Goal: Check status: Check status

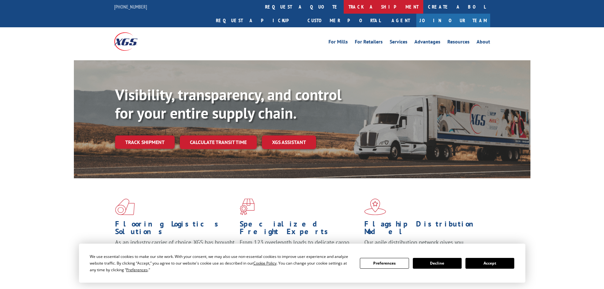
click at [344, 9] on link "track a shipment" at bounding box center [384, 7] width 80 height 14
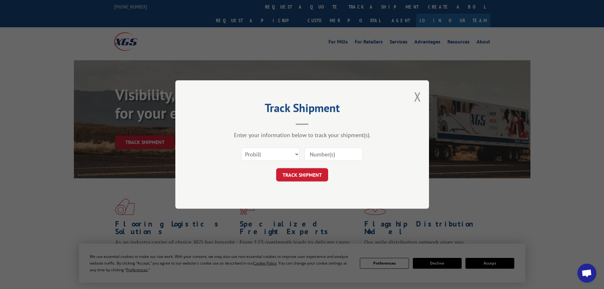
click at [337, 153] on input at bounding box center [333, 153] width 58 height 13
paste input "XGS121880"
type input "XGS121880"
click button "TRACK SHIPMENT" at bounding box center [302, 174] width 52 height 13
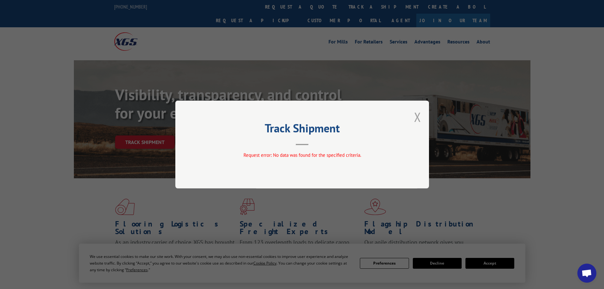
click at [419, 115] on button "Close modal" at bounding box center [417, 116] width 7 height 17
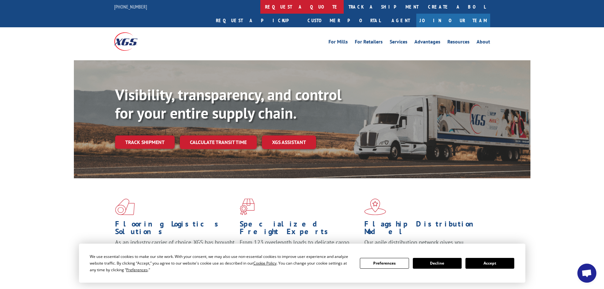
click at [260, 11] on link "request a quote" at bounding box center [301, 7] width 83 height 14
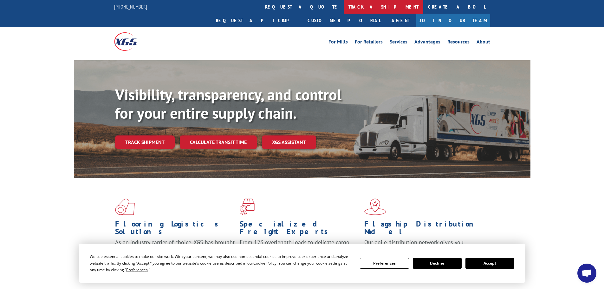
click at [344, 7] on link "track a shipment" at bounding box center [384, 7] width 80 height 14
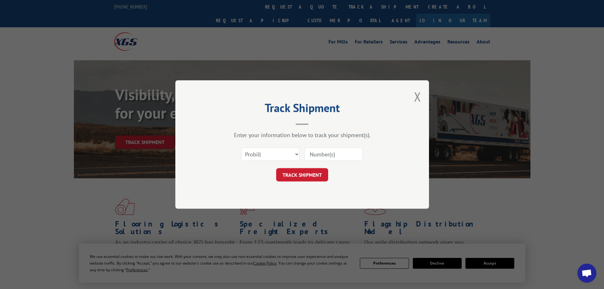
click at [341, 151] on input at bounding box center [333, 153] width 58 height 13
paste input "XGS121880"
drag, startPoint x: 319, startPoint y: 156, endPoint x: 293, endPoint y: 158, distance: 26.4
click at [293, 158] on div "Select category... Probill BOL PO XGS121880" at bounding box center [302, 154] width 190 height 21
type input "121880"
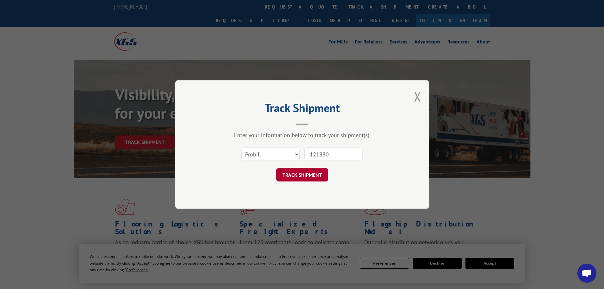
click at [309, 170] on button "TRACK SHIPMENT" at bounding box center [302, 174] width 52 height 13
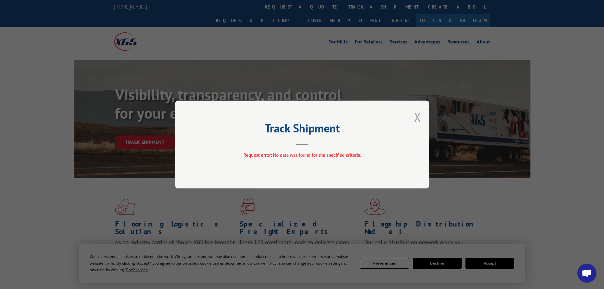
click at [416, 117] on button "Close modal" at bounding box center [417, 116] width 7 height 17
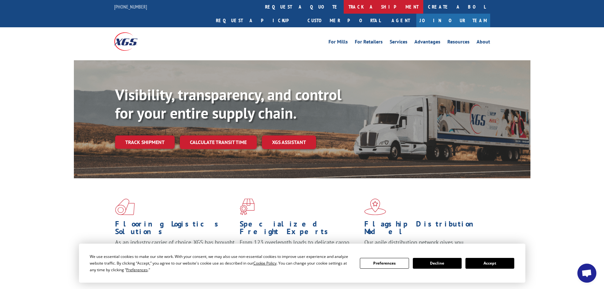
click at [344, 8] on link "track a shipment" at bounding box center [384, 7] width 80 height 14
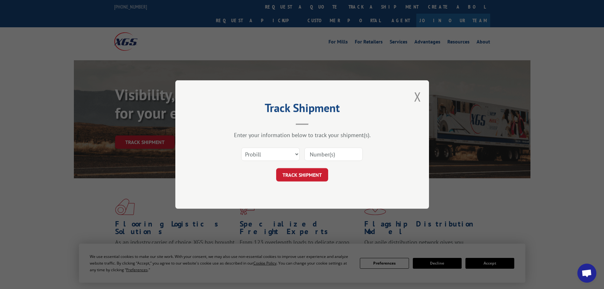
click at [265, 146] on div "Select category... Probill BOL PO" at bounding box center [302, 154] width 190 height 21
click at [265, 150] on select "Select category... Probill BOL PO" at bounding box center [270, 153] width 58 height 13
select select "bol"
click at [241, 147] on select "Select category... Probill BOL PO" at bounding box center [270, 153] width 58 height 13
click at [326, 153] on input at bounding box center [333, 153] width 58 height 13
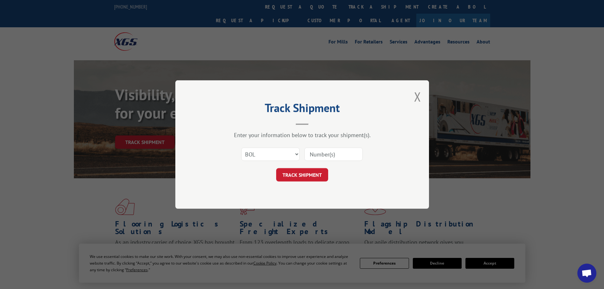
paste input "XGS121880"
type input "XGS121880"
click at [313, 175] on button "TRACK SHIPMENT" at bounding box center [302, 174] width 52 height 13
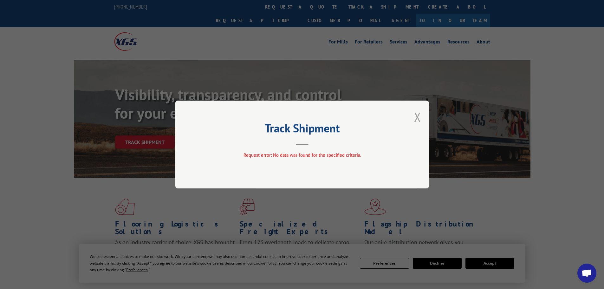
click at [418, 122] on button "Close modal" at bounding box center [417, 116] width 7 height 17
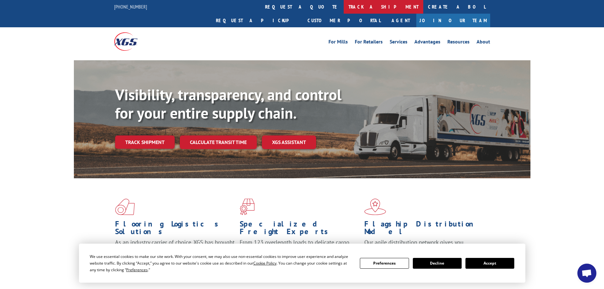
click at [344, 3] on link "track a shipment" at bounding box center [384, 7] width 80 height 14
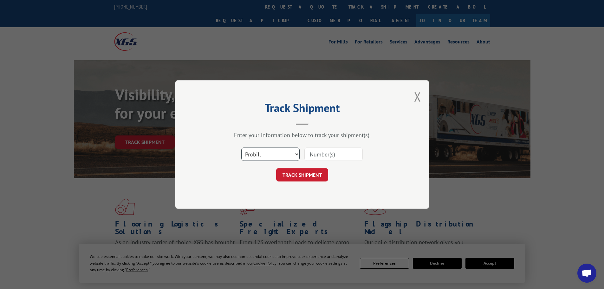
click at [266, 159] on select "Select category... Probill BOL PO" at bounding box center [270, 153] width 58 height 13
select select "bol"
click at [241, 147] on select "Select category... Probill BOL PO" at bounding box center [270, 153] width 58 height 13
click at [309, 153] on input at bounding box center [333, 153] width 58 height 13
paste input "XGS121880"
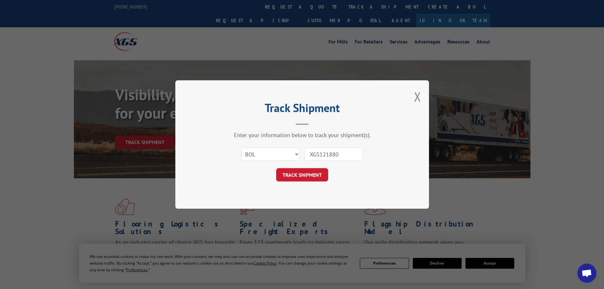
drag, startPoint x: 321, startPoint y: 155, endPoint x: 298, endPoint y: 155, distance: 22.8
click at [298, 155] on div "Select category... Probill BOL PO XGS121880" at bounding box center [302, 154] width 190 height 21
type input "121880"
click at [306, 177] on button "TRACK SHIPMENT" at bounding box center [302, 174] width 52 height 13
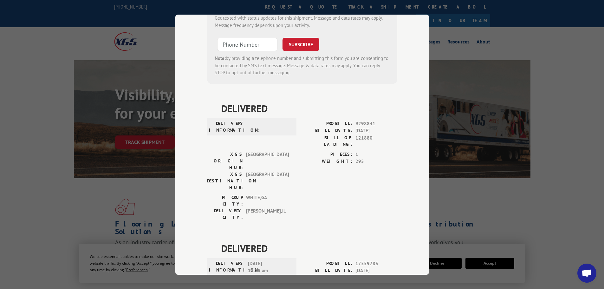
scroll to position [204, 0]
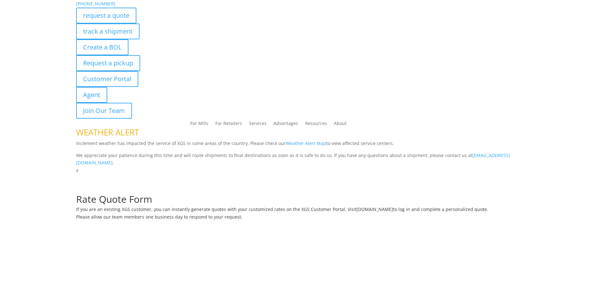
click at [281, 9] on div "request a quote" at bounding box center [304, 16] width 456 height 16
